Goal: Find contact information

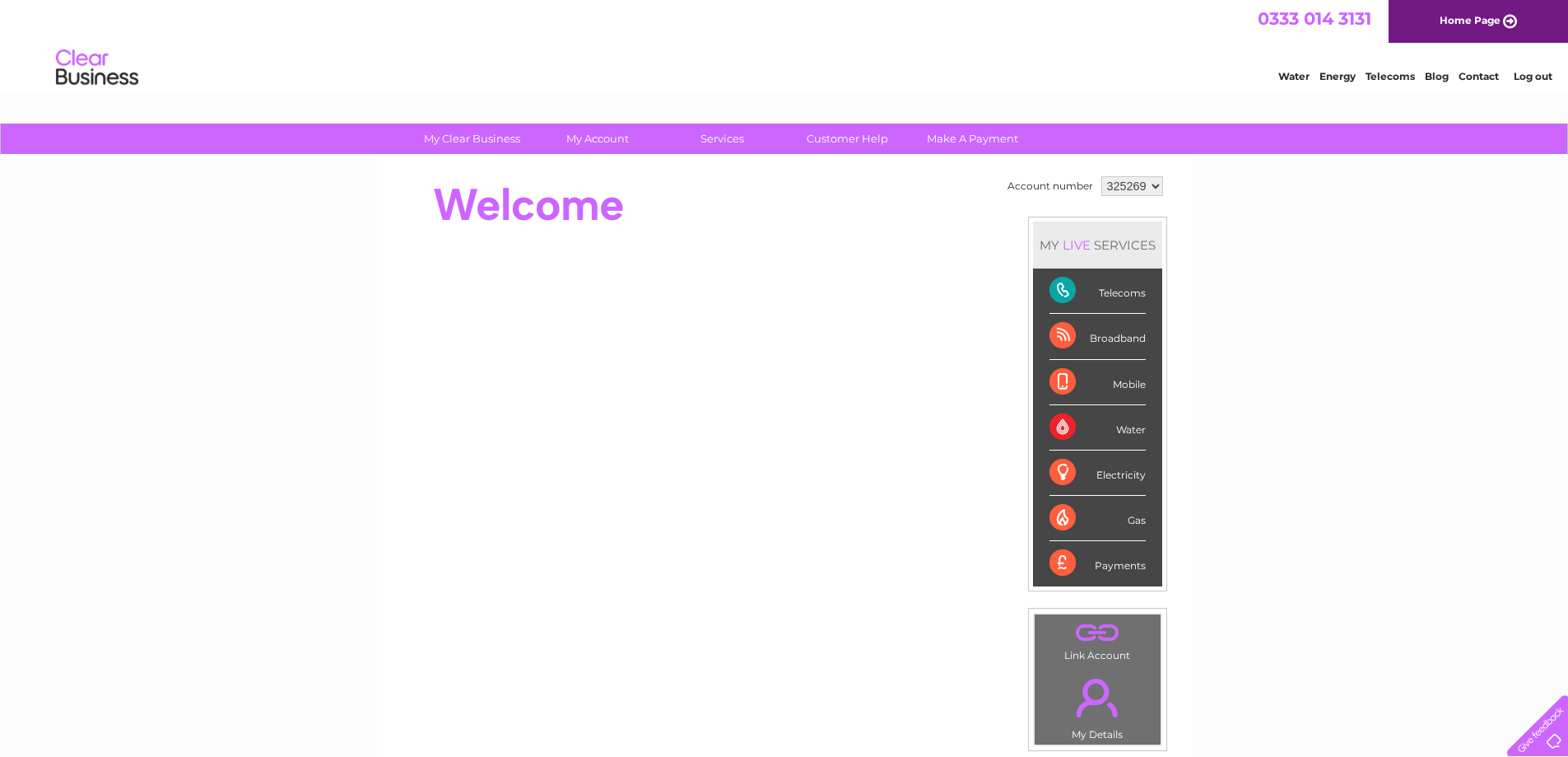
click at [1484, 81] on link "Contact" at bounding box center [1480, 76] width 41 height 12
